Goal: Task Accomplishment & Management: Manage account settings

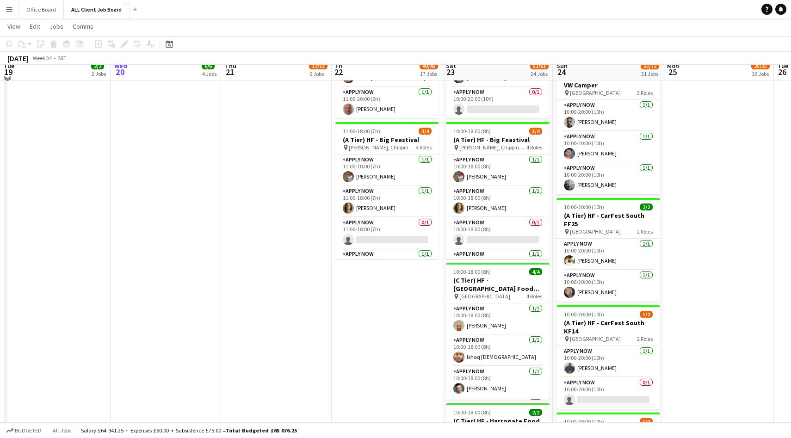
scroll to position [1385, 0]
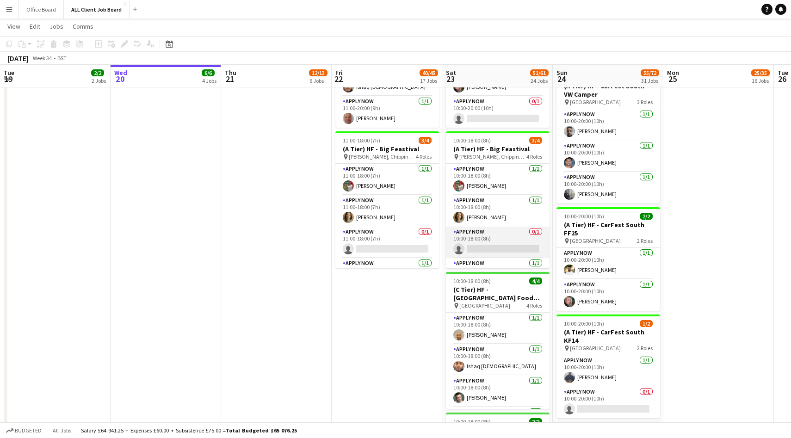
click at [505, 234] on app-card-role "APPLY NOW 0/1 10:00-18:00 (8h) single-neutral-actions" at bounding box center [498, 242] width 104 height 31
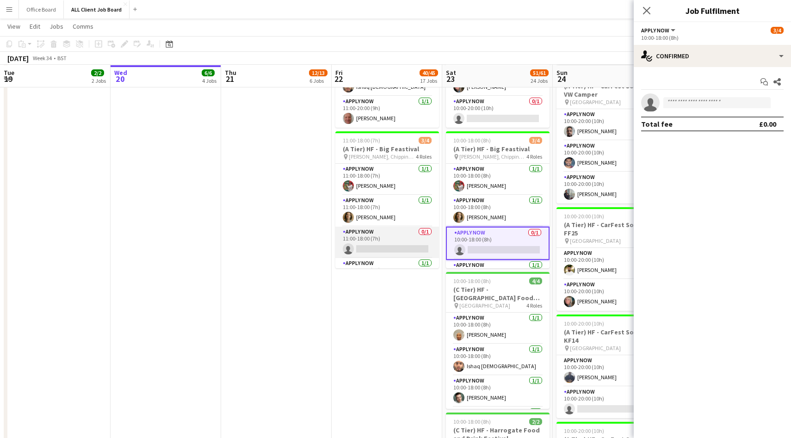
click at [402, 241] on app-card-role "APPLY NOW 0/1 11:00-18:00 (7h) single-neutral-actions" at bounding box center [387, 242] width 104 height 31
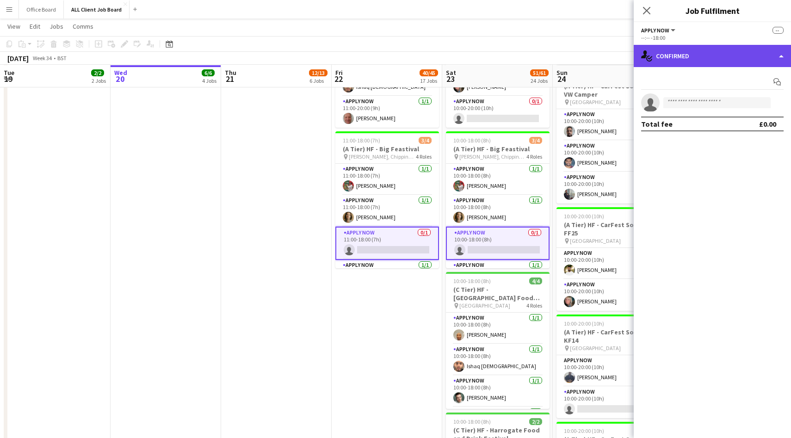
click at [701, 53] on div "single-neutral-actions-check-2 Confirmed" at bounding box center [712, 56] width 157 height 22
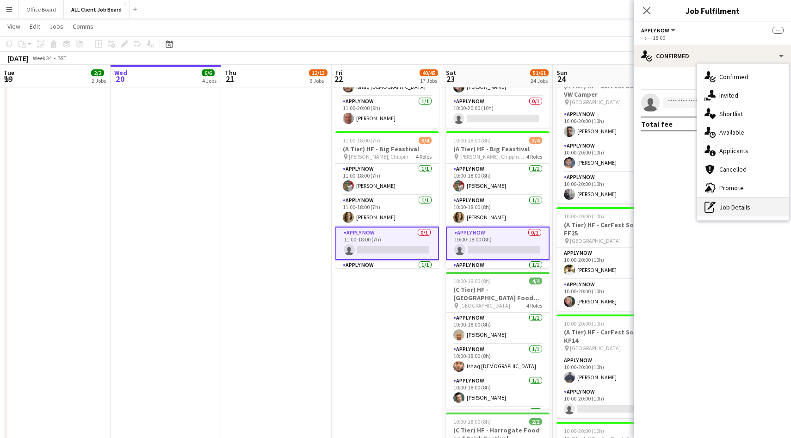
click at [722, 210] on div "pen-write Job Details" at bounding box center [743, 207] width 92 height 19
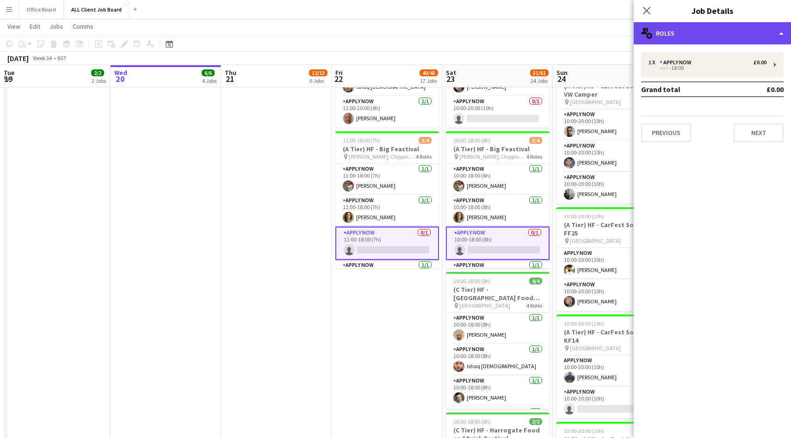
click at [704, 37] on div "multiple-users-add Roles" at bounding box center [712, 33] width 157 height 22
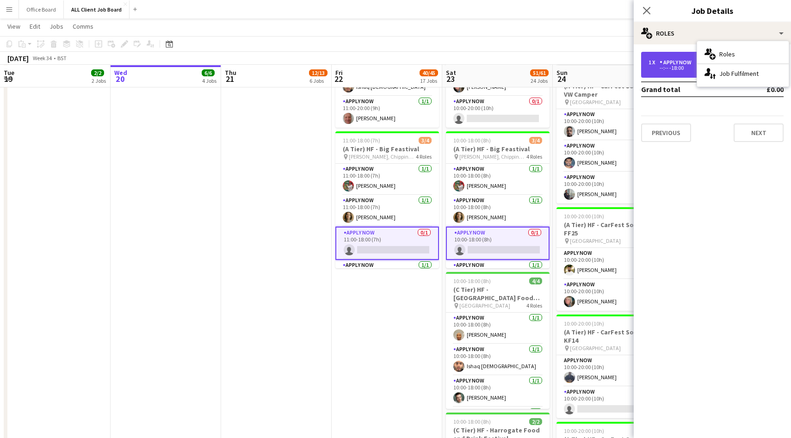
click at [670, 62] on div "APPLY NOW" at bounding box center [678, 62] width 36 height 6
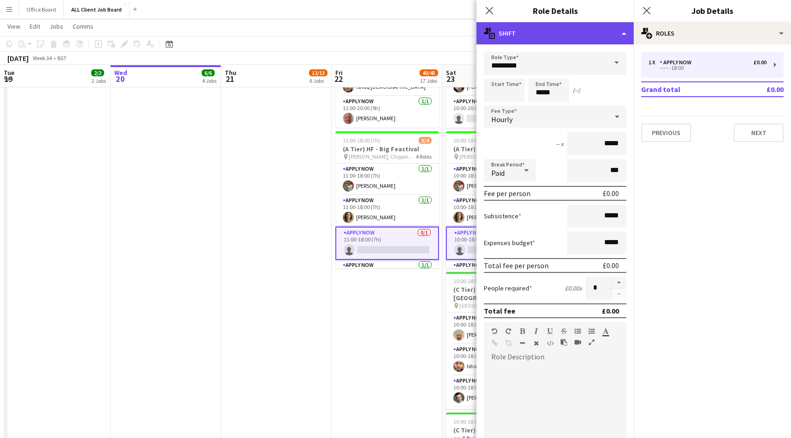
click at [555, 36] on div "multiple-actions-text Shift" at bounding box center [555, 33] width 157 height 22
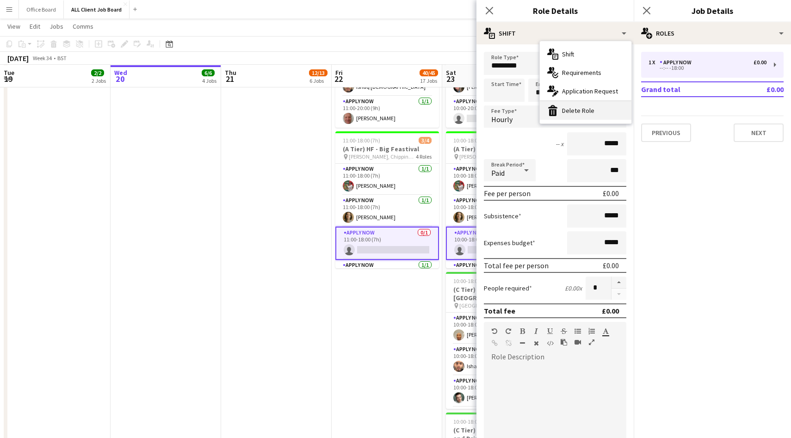
click at [564, 111] on div "bin-2 Delete Role" at bounding box center [586, 110] width 92 height 19
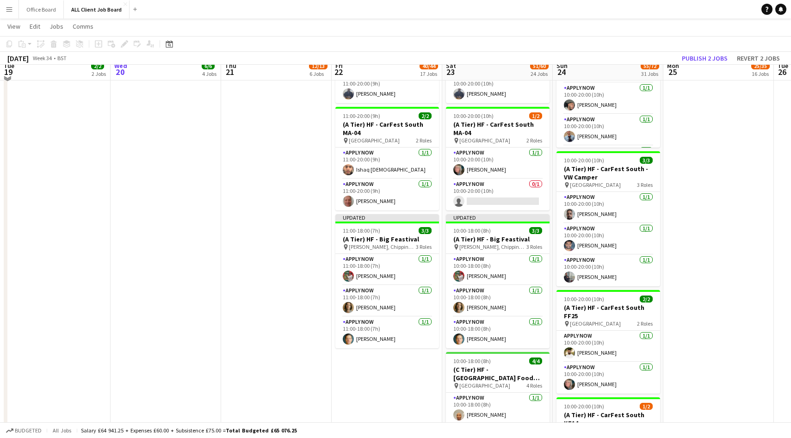
scroll to position [1282, 0]
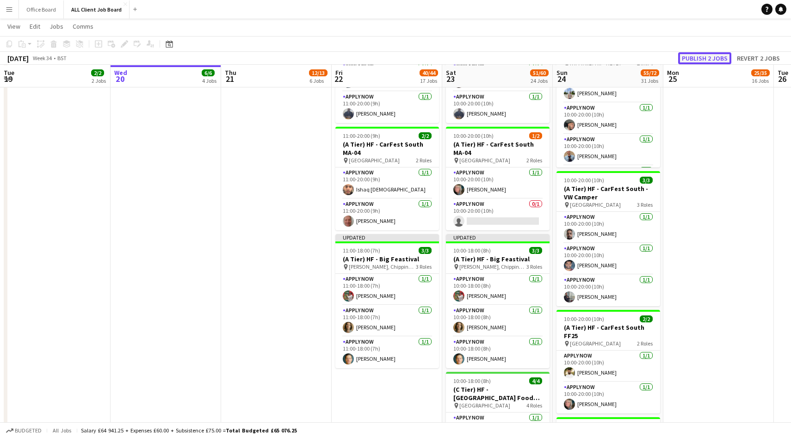
click at [707, 56] on button "Publish 2 jobs" at bounding box center [704, 58] width 53 height 12
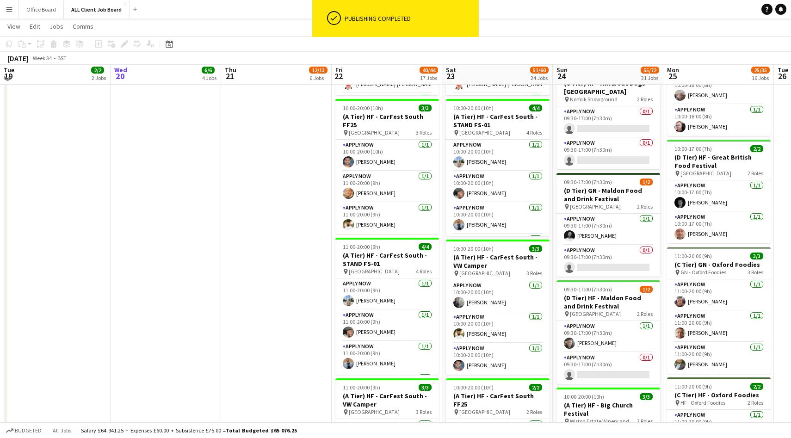
scroll to position [781, 0]
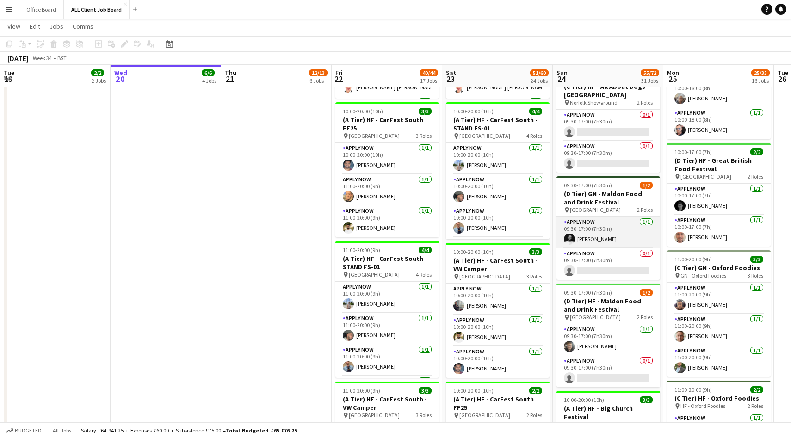
click at [573, 239] on app-user-avatar at bounding box center [569, 239] width 11 height 11
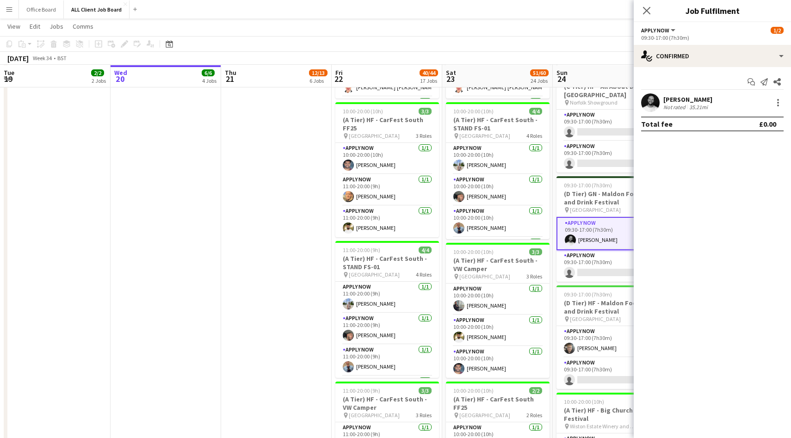
click at [657, 102] on app-user-avatar at bounding box center [650, 102] width 19 height 19
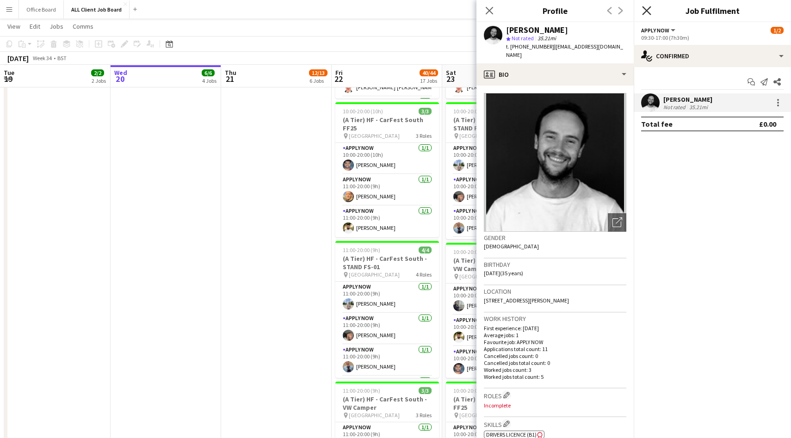
click at [646, 9] on icon "Close pop-in" at bounding box center [646, 10] width 9 height 9
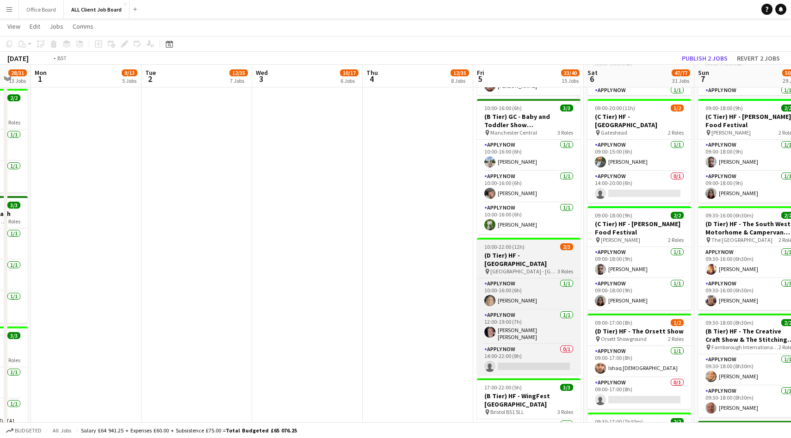
scroll to position [0, 279]
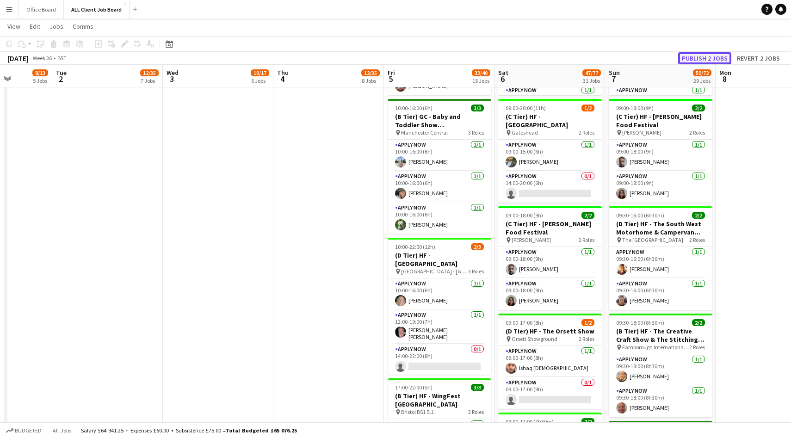
click at [708, 57] on button "Publish 2 jobs" at bounding box center [704, 58] width 53 height 12
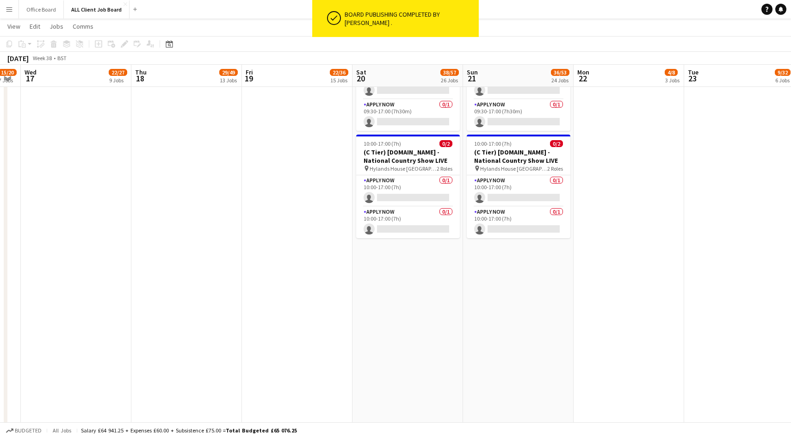
scroll to position [3895, 0]
